Goal: Information Seeking & Learning: Check status

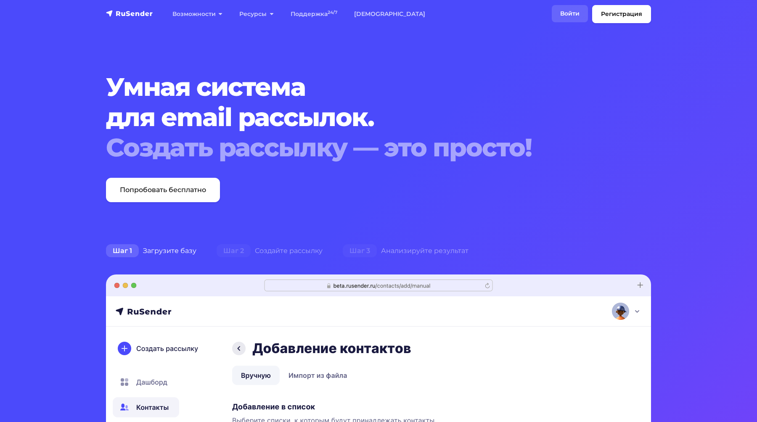
click at [567, 12] on link "Войти" at bounding box center [570, 13] width 36 height 17
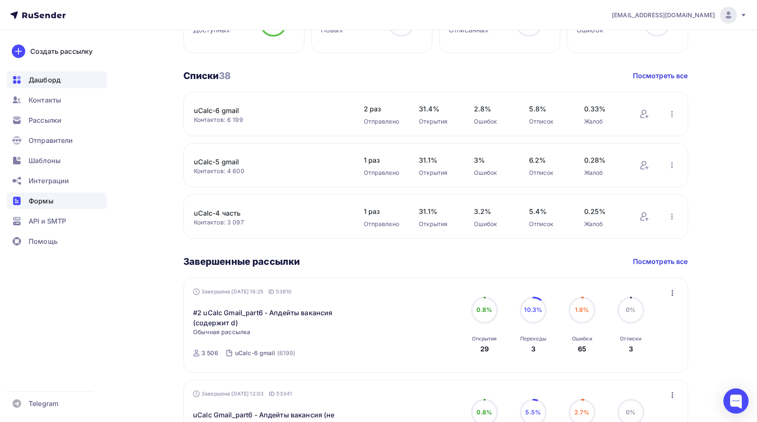
scroll to position [270, 0]
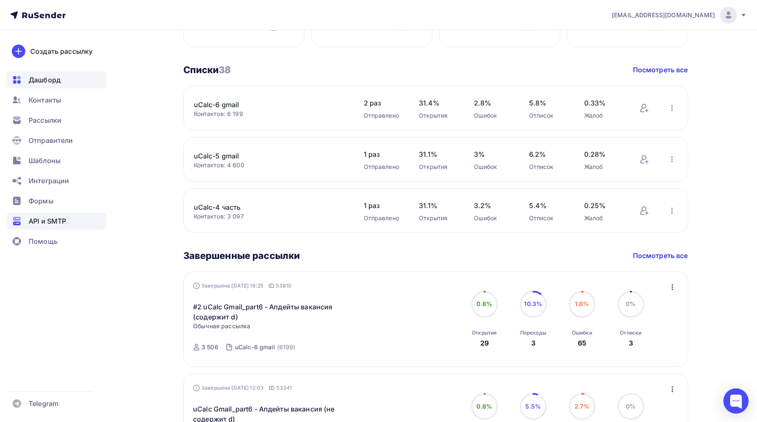
click at [58, 220] on span "API и SMTP" at bounding box center [47, 221] width 37 height 10
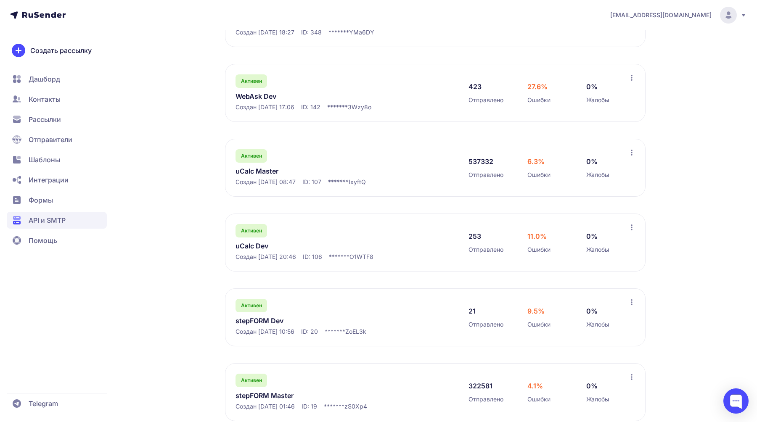
scroll to position [236, 0]
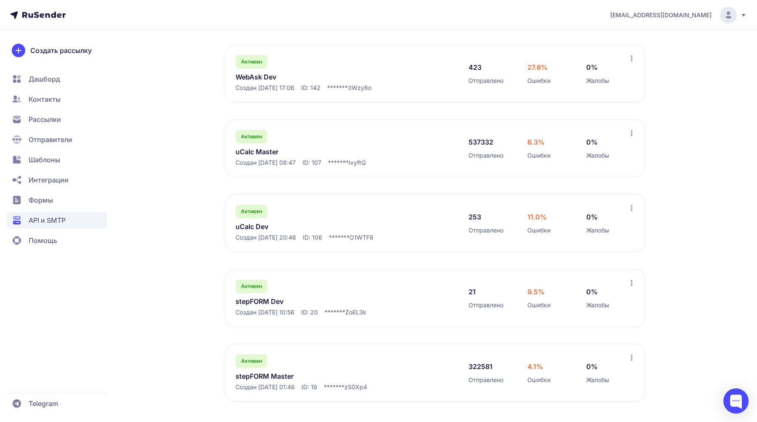
click at [269, 152] on link "uCalc Master" at bounding box center [322, 152] width 172 height 10
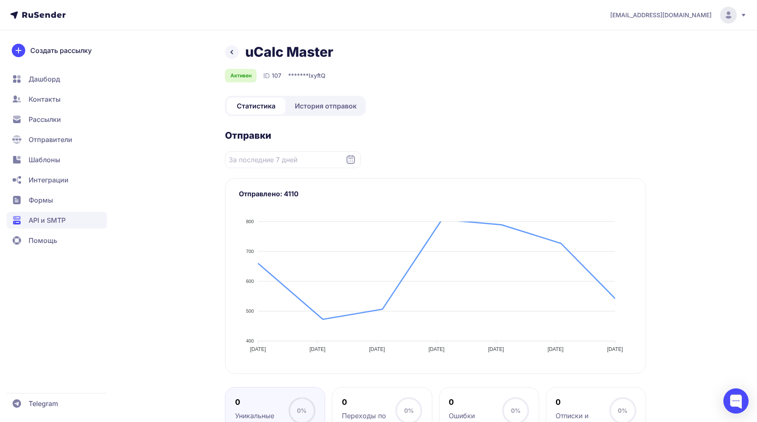
click at [322, 111] on span "История отправок" at bounding box center [326, 106] width 62 height 10
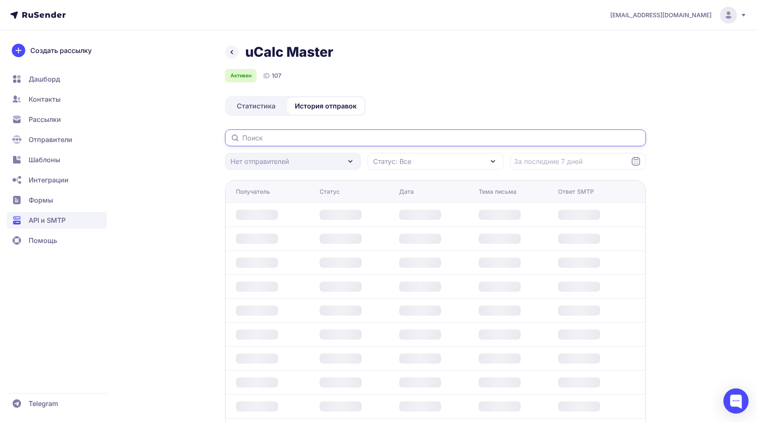
click at [311, 135] on input "text" at bounding box center [435, 138] width 421 height 17
paste input "[EMAIL_ADDRESS][DOMAIN_NAME]"
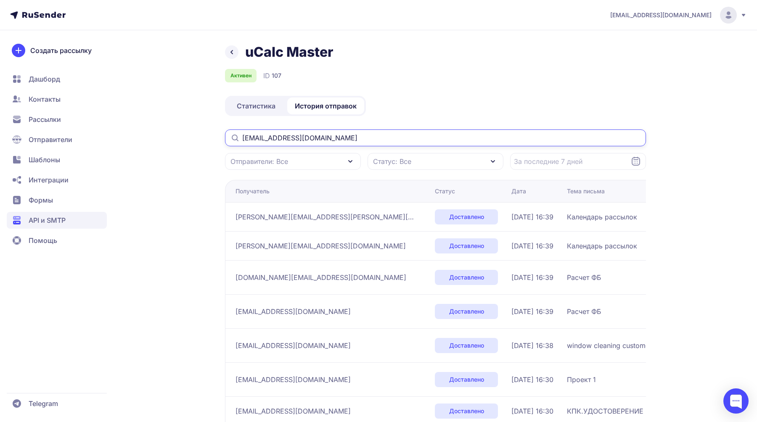
type input "[EMAIL_ADDRESS][DOMAIN_NAME]"
click at [324, 137] on input "[EMAIL_ADDRESS][DOMAIN_NAME]" at bounding box center [435, 138] width 421 height 17
click at [754, 20] on header "[EMAIL_ADDRESS][DOMAIN_NAME]" at bounding box center [378, 15] width 757 height 30
click at [749, 18] on header "[EMAIL_ADDRESS][DOMAIN_NAME]" at bounding box center [378, 15] width 757 height 30
click at [744, 16] on icon at bounding box center [743, 15] width 7 height 7
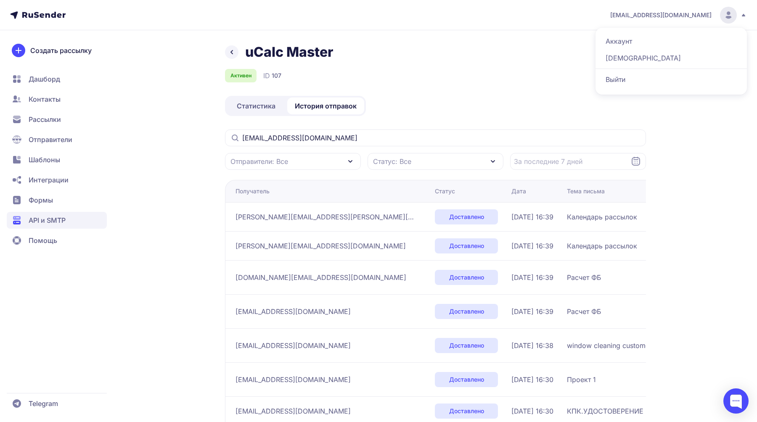
click at [682, 79] on div "Выйти" at bounding box center [671, 79] width 141 height 17
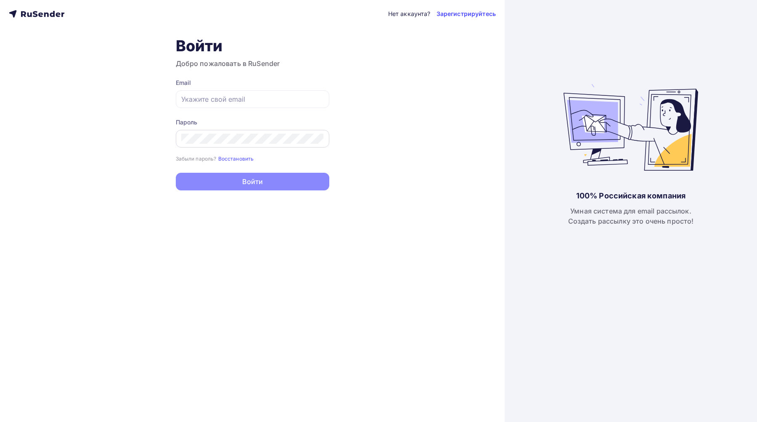
type input "[EMAIL_ADDRESS][DOMAIN_NAME]"
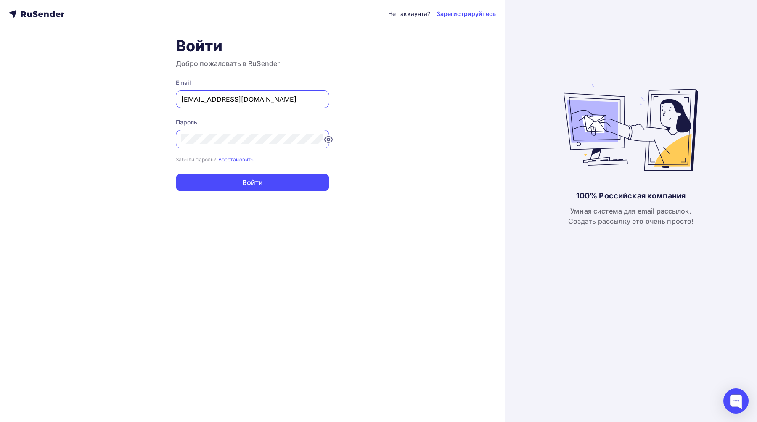
click at [272, 132] on div at bounding box center [253, 139] width 154 height 19
click at [325, 140] on div at bounding box center [253, 139] width 154 height 19
click at [320, 140] on icon at bounding box center [319, 140] width 10 height 10
click at [377, 94] on div "Нет аккаунта? Зарегистрируйтесь Войти Добро пожаловать в RuSender Email joshgri…" at bounding box center [252, 211] width 505 height 422
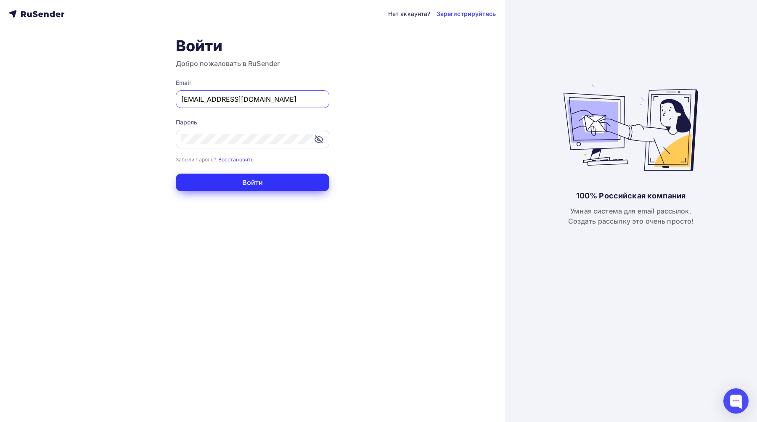
click at [247, 188] on button "Войти" at bounding box center [253, 183] width 154 height 18
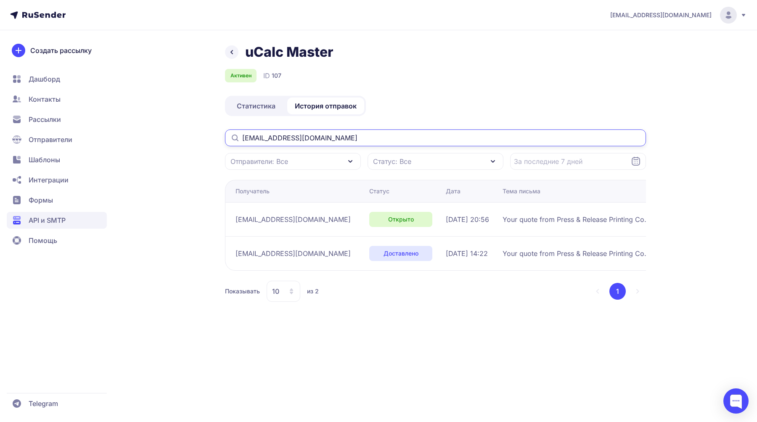
click at [272, 137] on input "[EMAIL_ADDRESS][DOMAIN_NAME]" at bounding box center [435, 138] width 421 height 17
paste input "travisl"
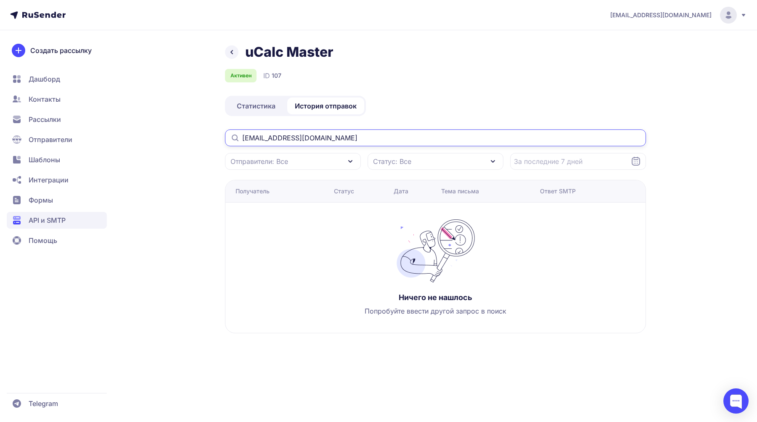
click at [264, 135] on input "[EMAIL_ADDRESS][DOMAIN_NAME]" at bounding box center [435, 138] width 421 height 17
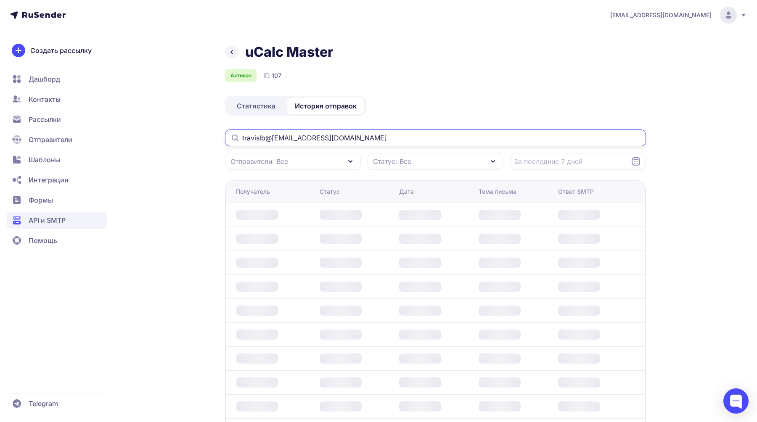
drag, startPoint x: 325, startPoint y: 138, endPoint x: 212, endPoint y: 132, distance: 112.4
click at [212, 132] on div "uCalc Master Активен ID 107 Статистика История отправок travislb@[EMAIL_ADDRESS…" at bounding box center [379, 254] width 606 height 420
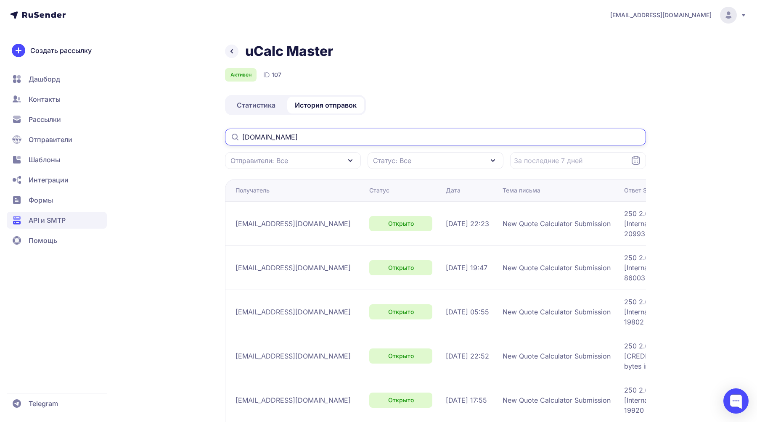
click at [244, 139] on input "[DOMAIN_NAME]" at bounding box center [435, 137] width 421 height 17
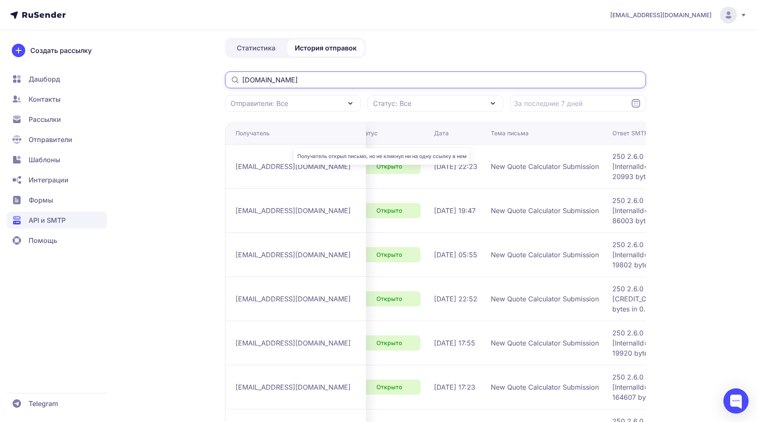
scroll to position [0, 4]
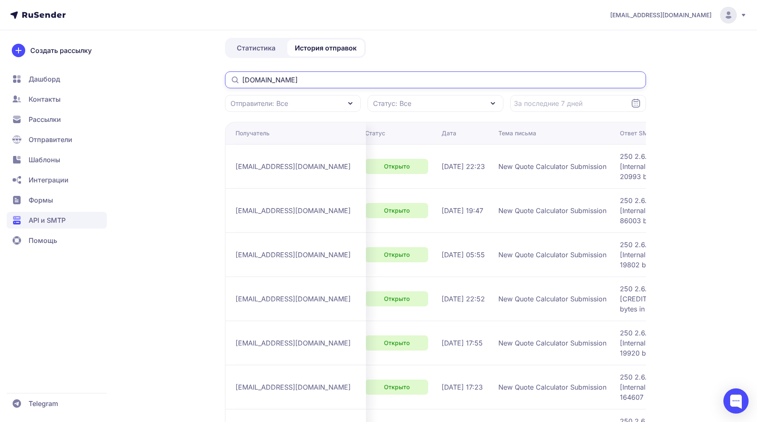
type input "[DOMAIN_NAME]"
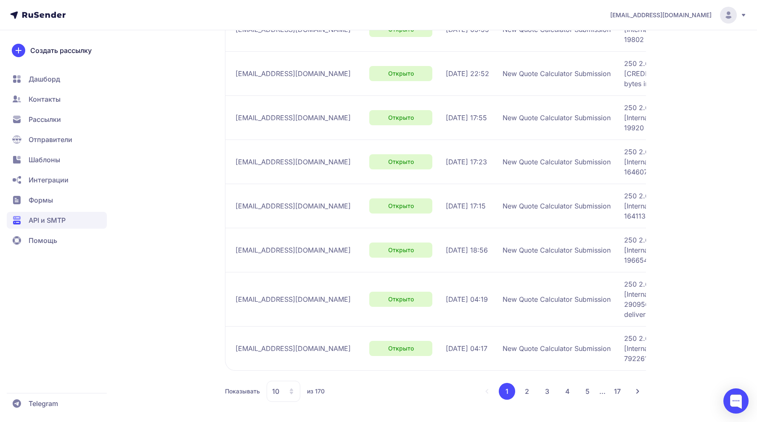
scroll to position [436, 0]
click at [305, 157] on span "[EMAIL_ADDRESS][DOMAIN_NAME]" at bounding box center [293, 162] width 115 height 10
